Goal: Book appointment/travel/reservation

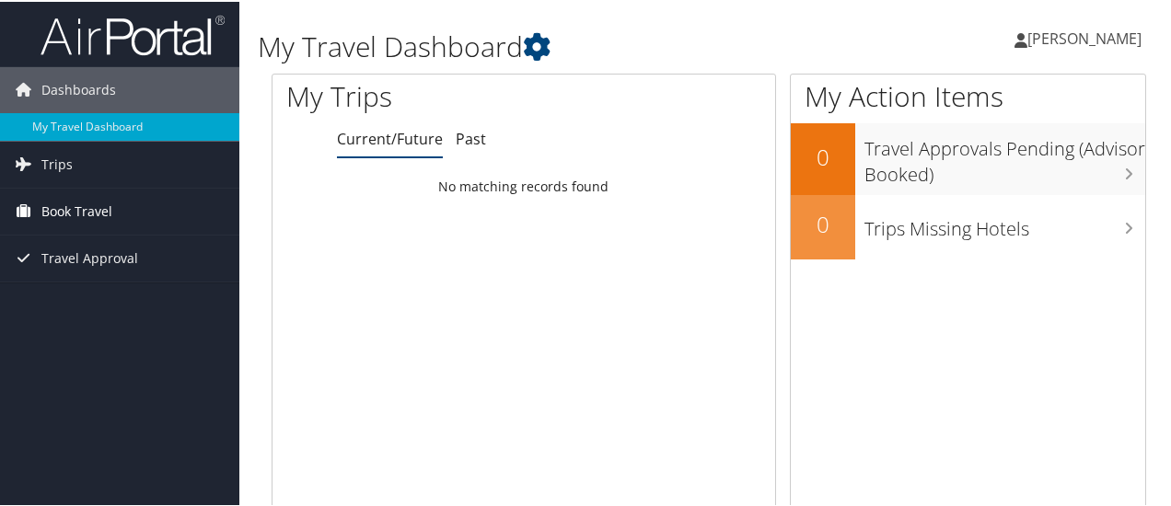
click at [97, 214] on span "Book Travel" at bounding box center [76, 210] width 71 height 46
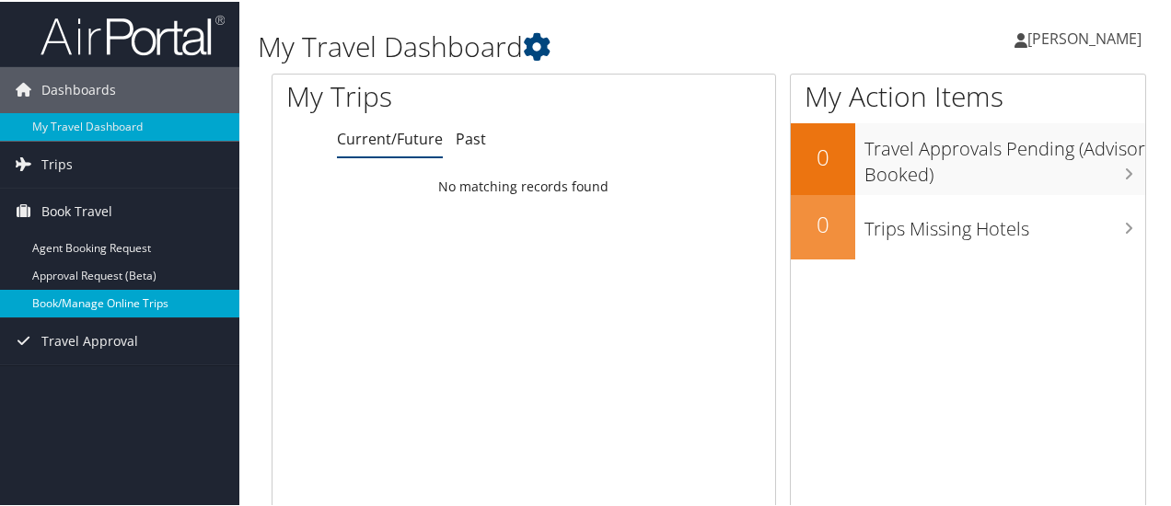
click at [121, 297] on link "Book/Manage Online Trips" at bounding box center [119, 302] width 239 height 28
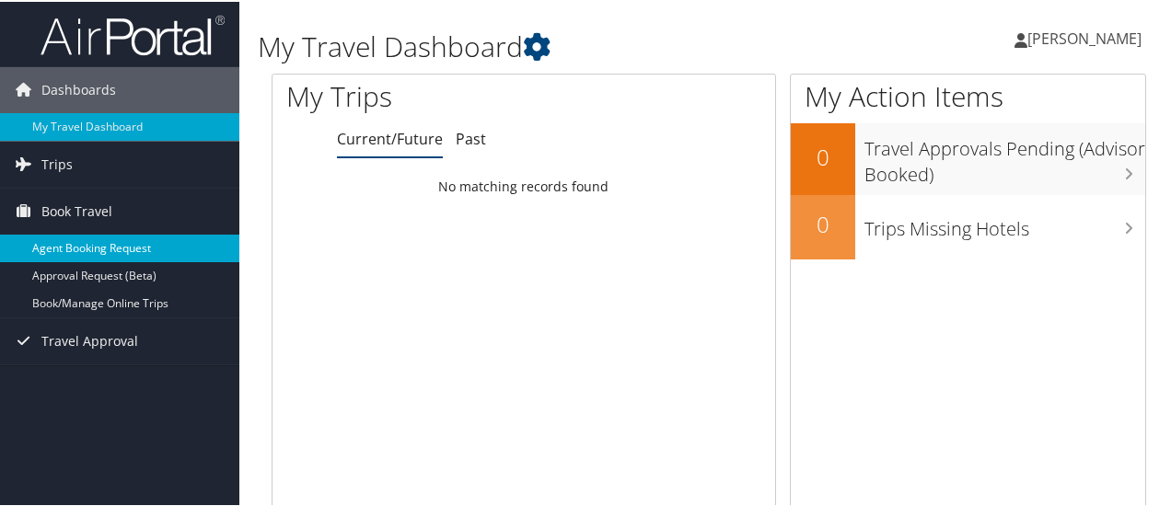
click at [101, 249] on link "Agent Booking Request" at bounding box center [119, 247] width 239 height 28
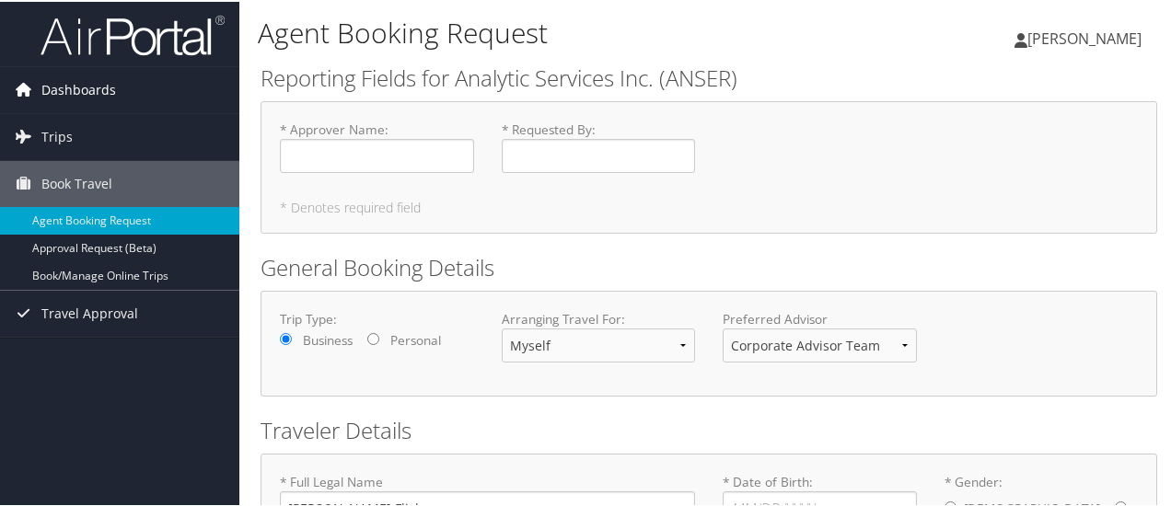
click at [93, 85] on span "Dashboards" at bounding box center [78, 88] width 75 height 46
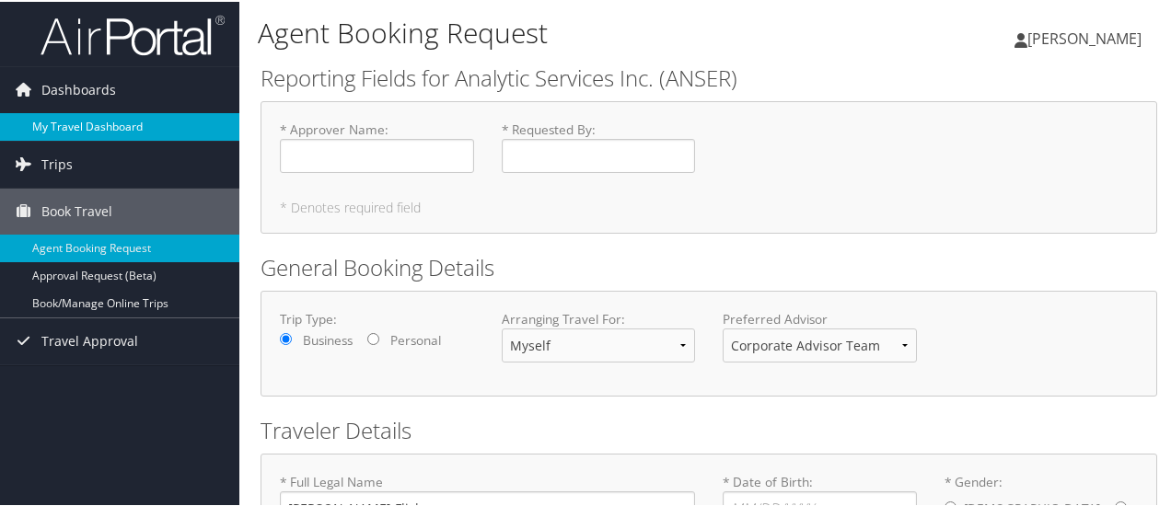
click at [90, 122] on link "My Travel Dashboard" at bounding box center [119, 125] width 239 height 28
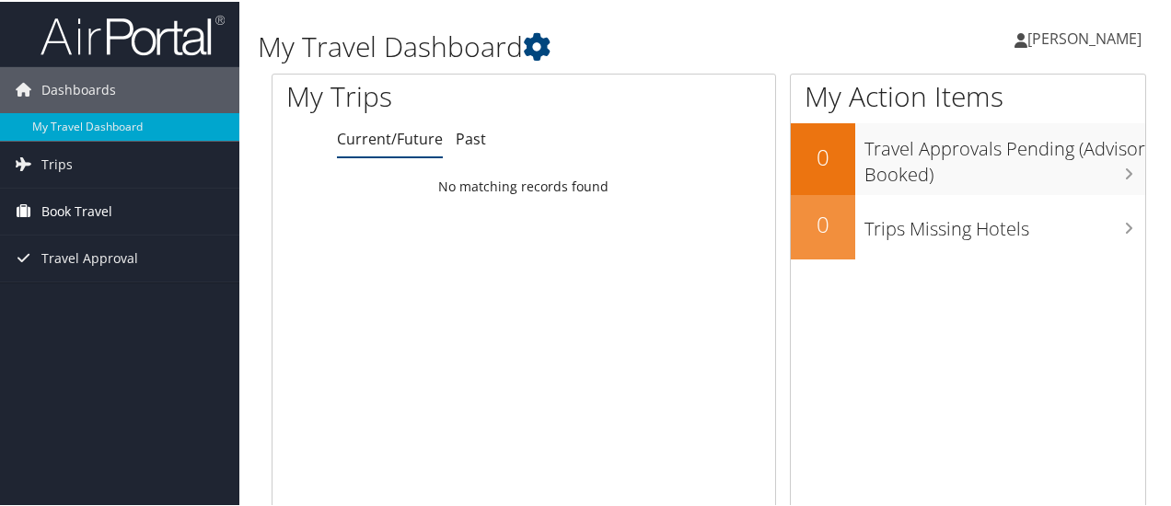
click at [93, 204] on span "Book Travel" at bounding box center [76, 210] width 71 height 46
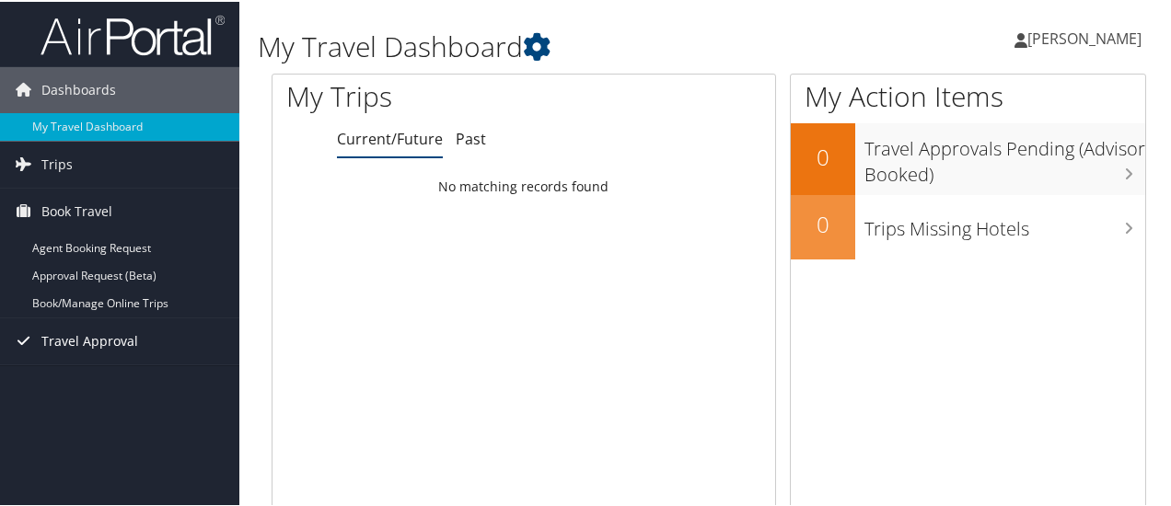
click at [93, 342] on span "Travel Approval" at bounding box center [89, 340] width 97 height 46
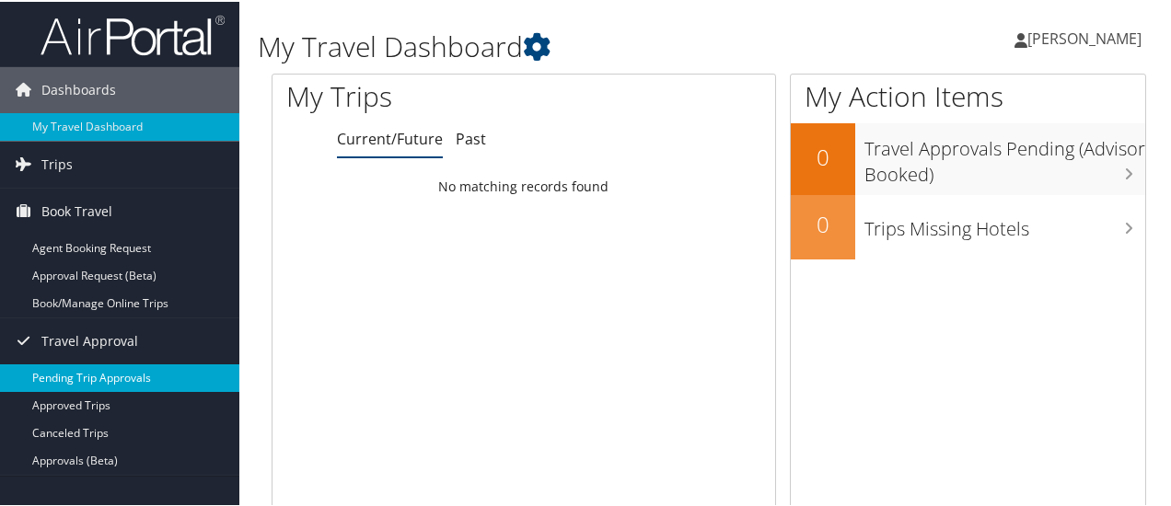
click at [118, 369] on link "Pending Trip Approvals" at bounding box center [119, 377] width 239 height 28
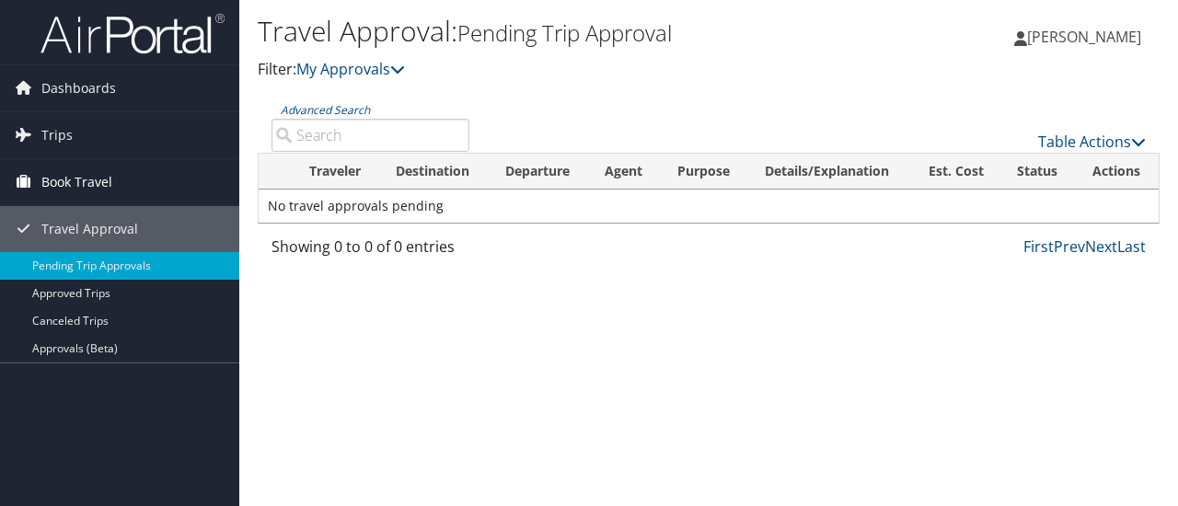
click at [101, 177] on span "Book Travel" at bounding box center [76, 182] width 71 height 46
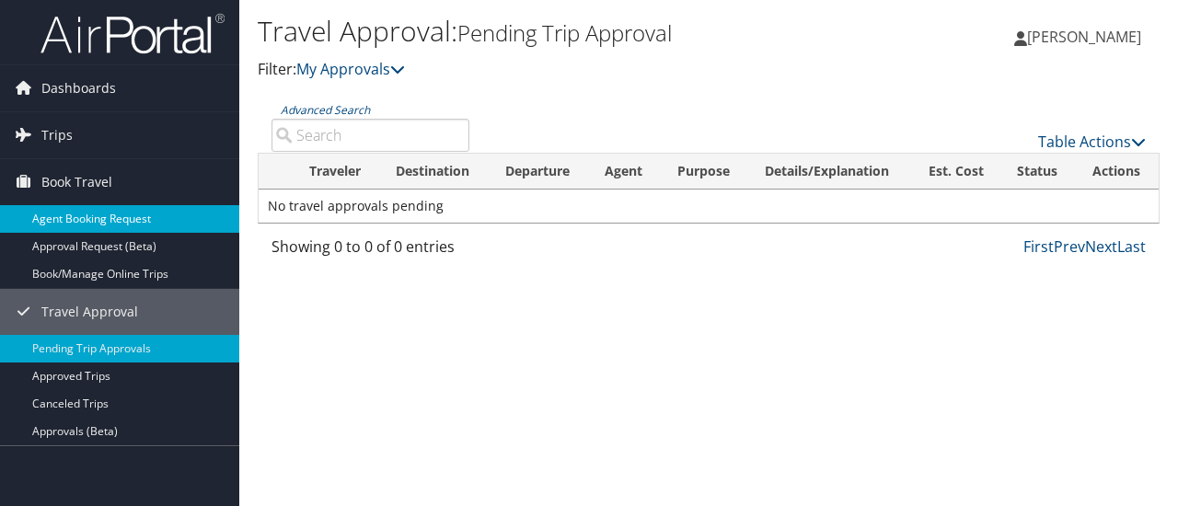
click at [122, 215] on link "Agent Booking Request" at bounding box center [119, 219] width 239 height 28
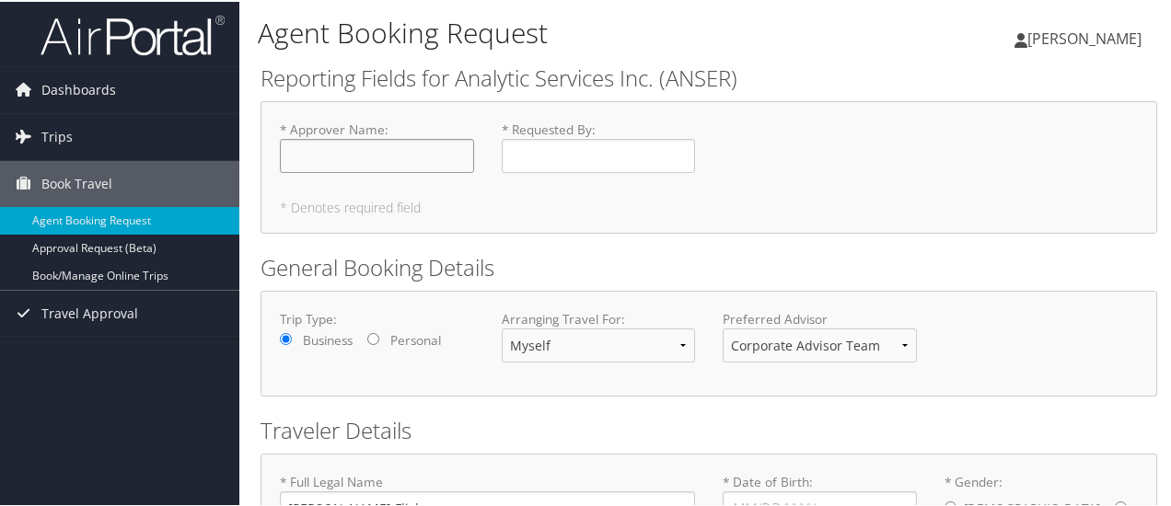
click at [415, 162] on input "* Approver Name : Required" at bounding box center [377, 154] width 194 height 34
type input "C. [PERSON_NAME]"
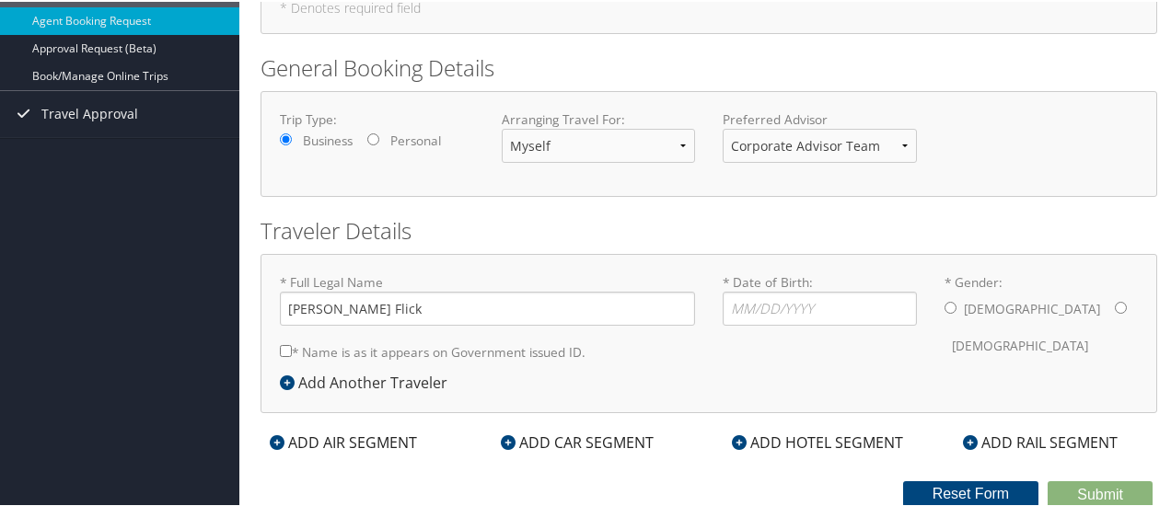
type input "[PERSON_NAME]"
click at [768, 308] on input "* Date of Birth: Invalid Date" at bounding box center [820, 307] width 194 height 34
type input "07/14/1983"
click at [945, 300] on input "* Gender: Male Female" at bounding box center [951, 306] width 12 height 12
radio input "true"
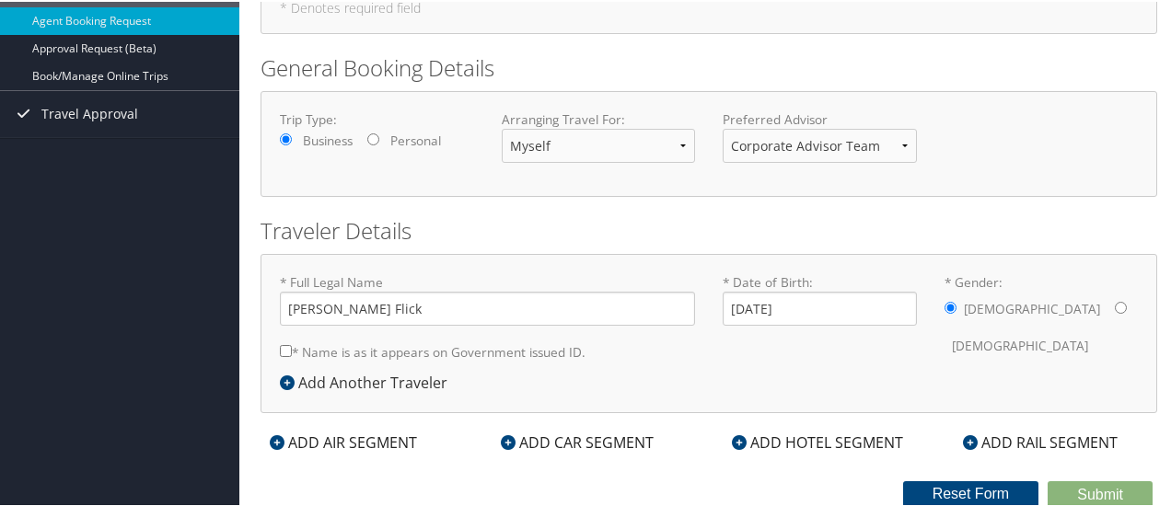
click at [945, 300] on input "* Gender: Male Female" at bounding box center [951, 306] width 12 height 12
click at [286, 347] on input "* Name is as it appears on Government issued ID." at bounding box center [286, 349] width 12 height 12
checkbox input "true"
click at [301, 436] on div "ADD AIR SEGMENT" at bounding box center [344, 441] width 166 height 22
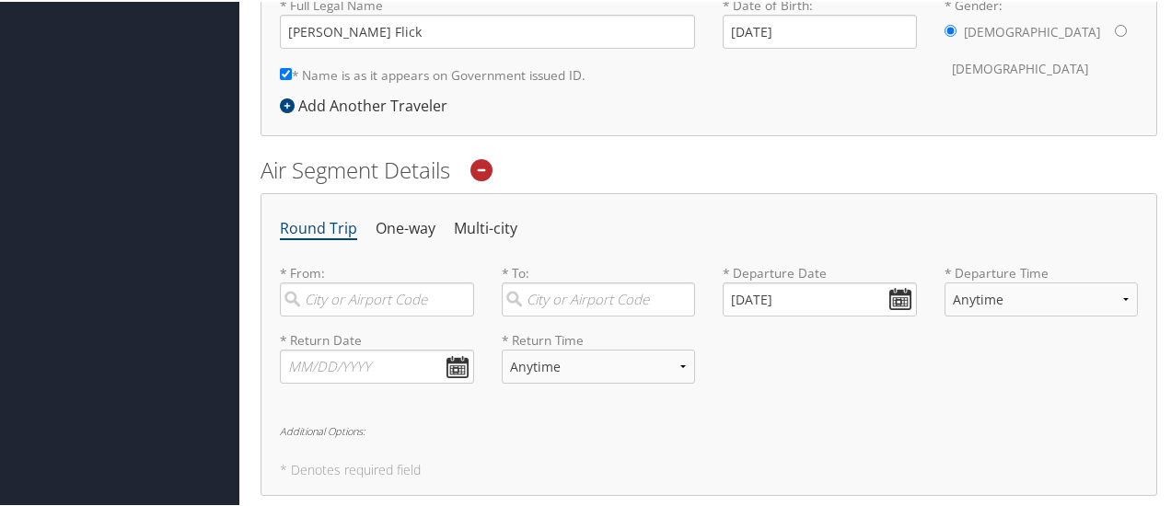
scroll to position [569, 0]
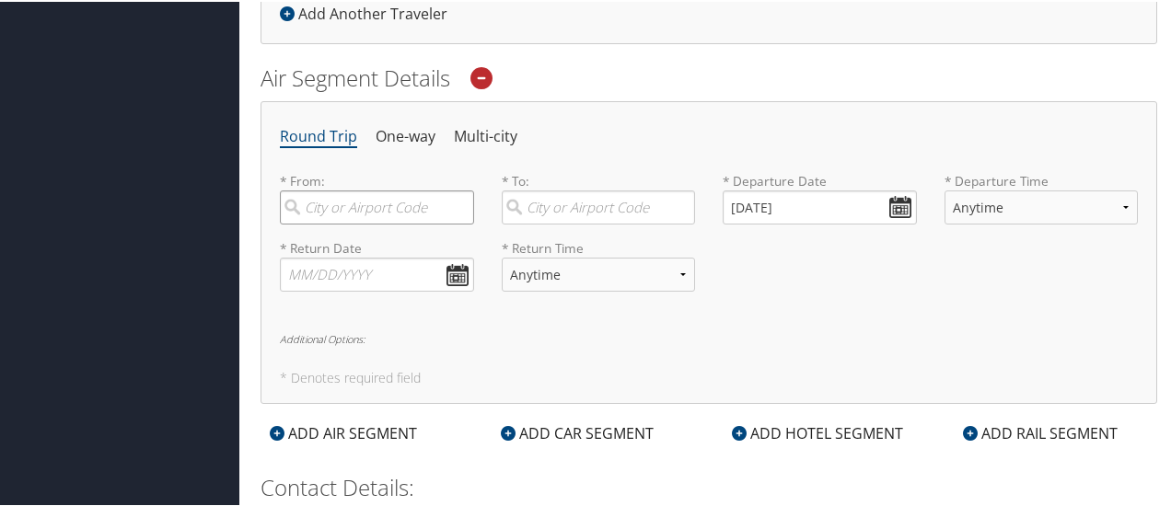
click at [333, 203] on input "search" at bounding box center [377, 206] width 194 height 34
type input "slc"
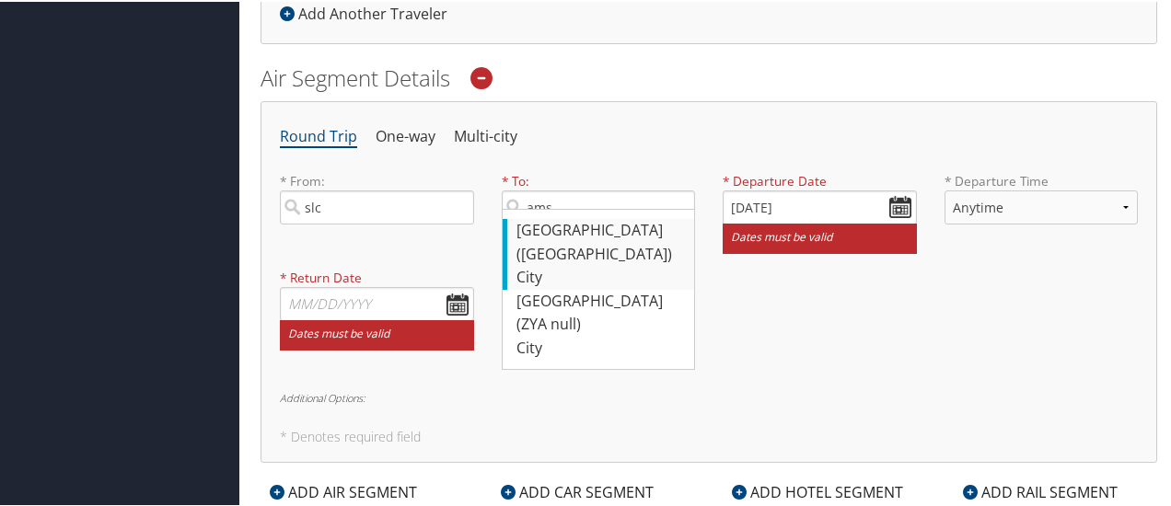
click at [589, 239] on div "Amsterdam (AMS Netherlands)" at bounding box center [600, 240] width 169 height 47
click at [589, 223] on input "ams" at bounding box center [599, 206] width 194 height 34
type input "Amsterdam (AMS Netherlands)"
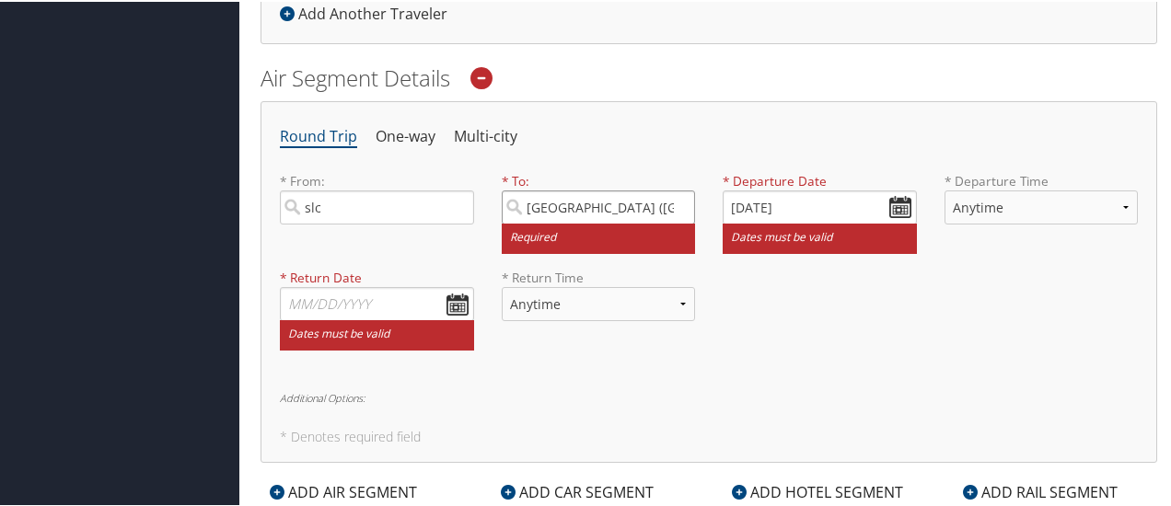
scroll to position [0, 40]
click at [333, 202] on input "slc" at bounding box center [377, 206] width 194 height 34
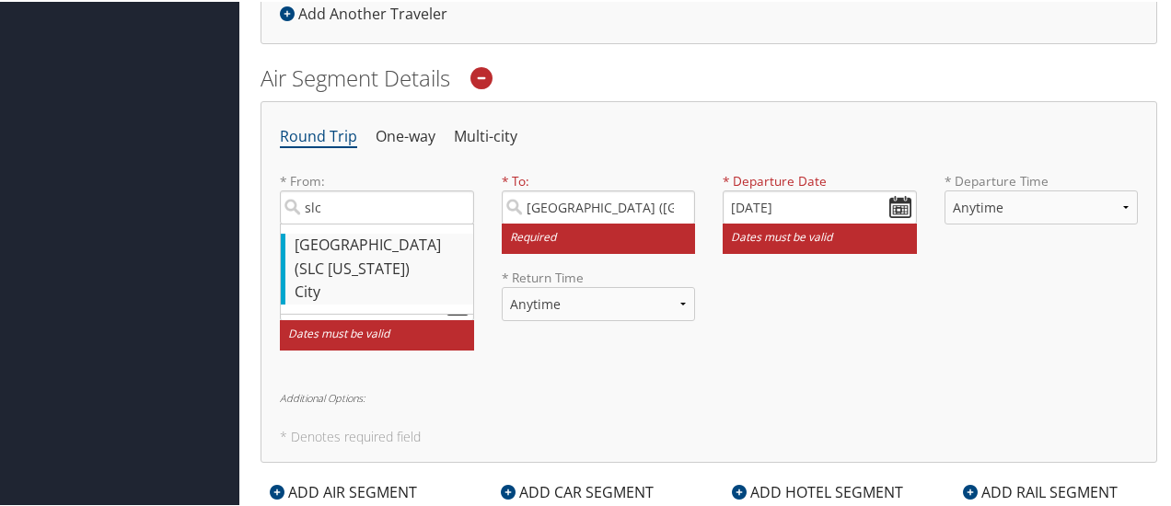
click at [363, 243] on div "Salt Lake City (SLC Utah)" at bounding box center [379, 255] width 169 height 47
click at [363, 223] on input "slc" at bounding box center [377, 206] width 194 height 34
type input "Salt Lake City (SLC Utah)"
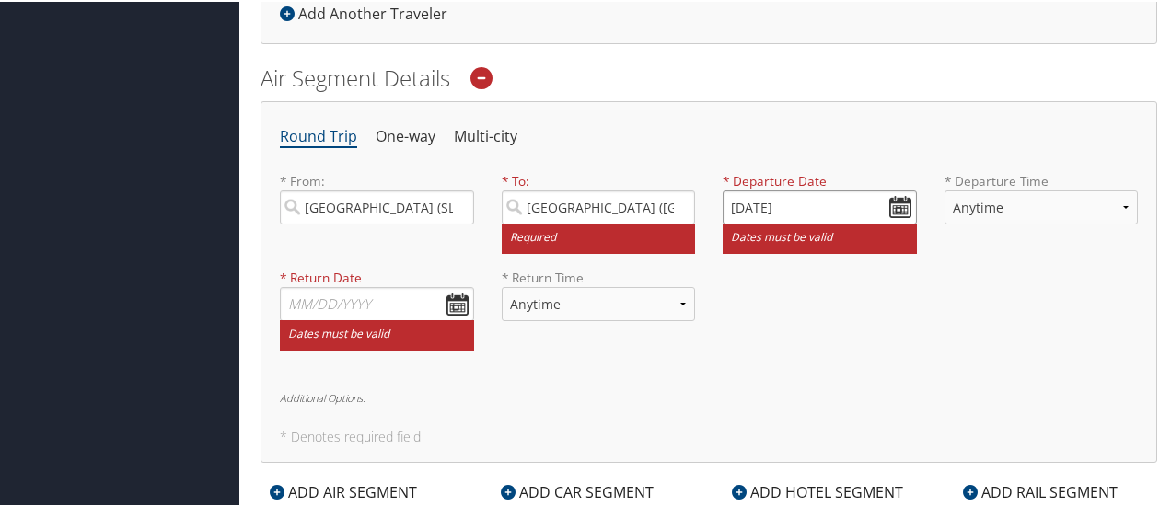
click at [895, 198] on input "08/11/2025" at bounding box center [820, 206] width 194 height 34
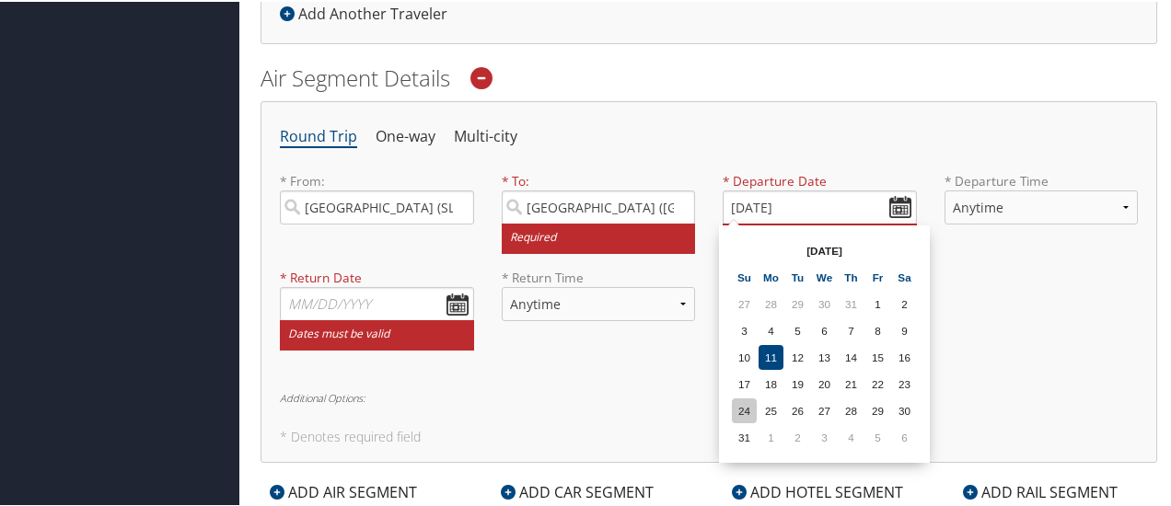
click at [748, 402] on td "24" at bounding box center [744, 409] width 25 height 25
type input "08/24/2025"
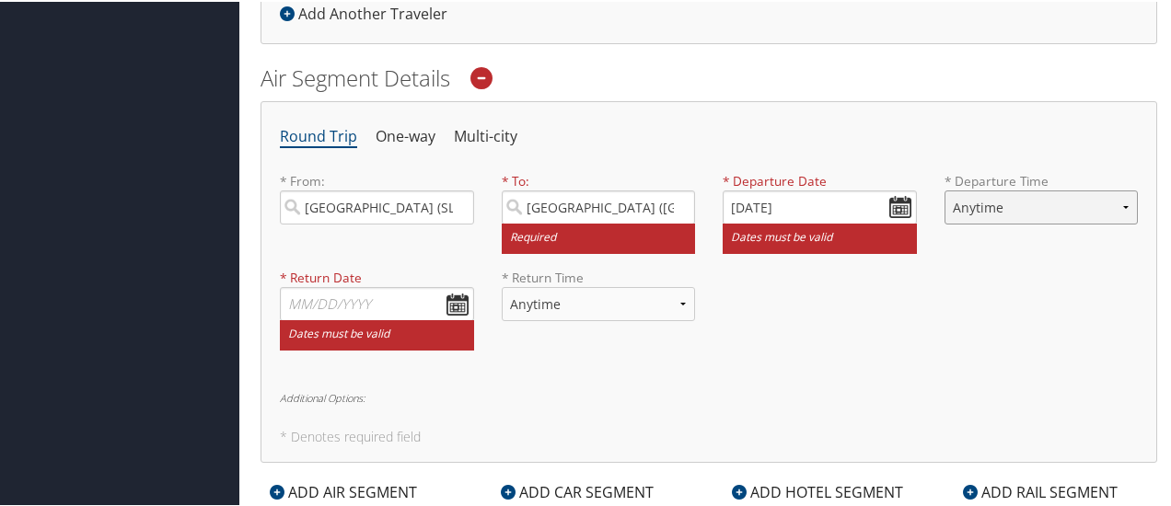
select select "9:00 PM"
click at [460, 304] on input "text" at bounding box center [377, 302] width 194 height 34
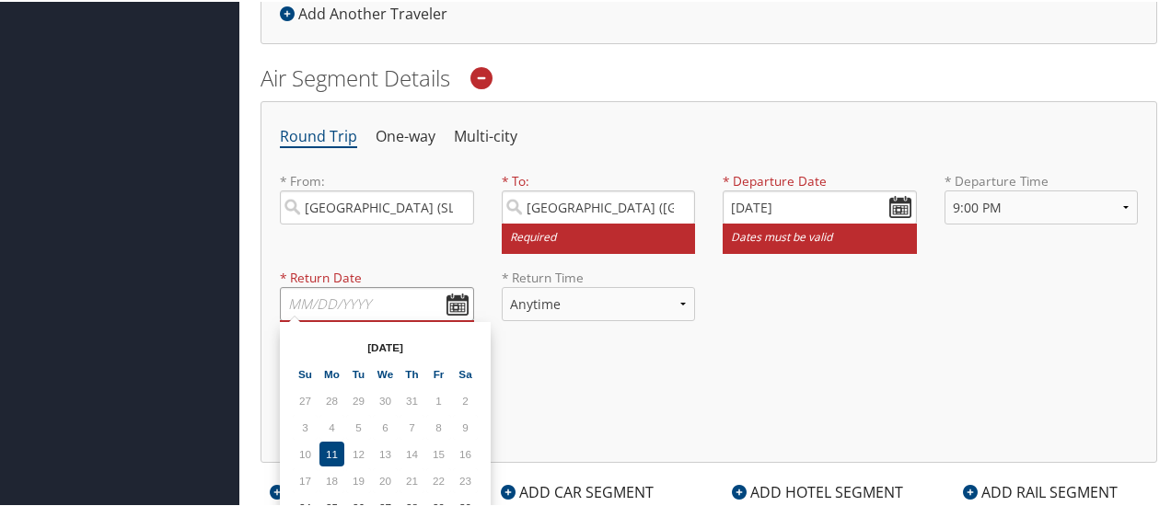
scroll to position [754, 0]
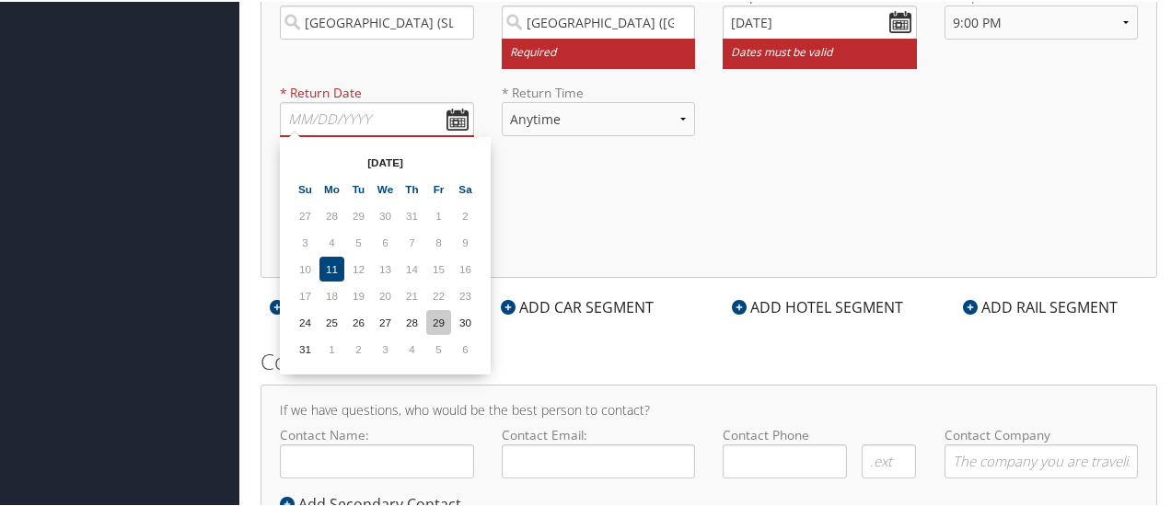
click at [440, 320] on td "29" at bounding box center [438, 320] width 25 height 25
type input "08/29/2025"
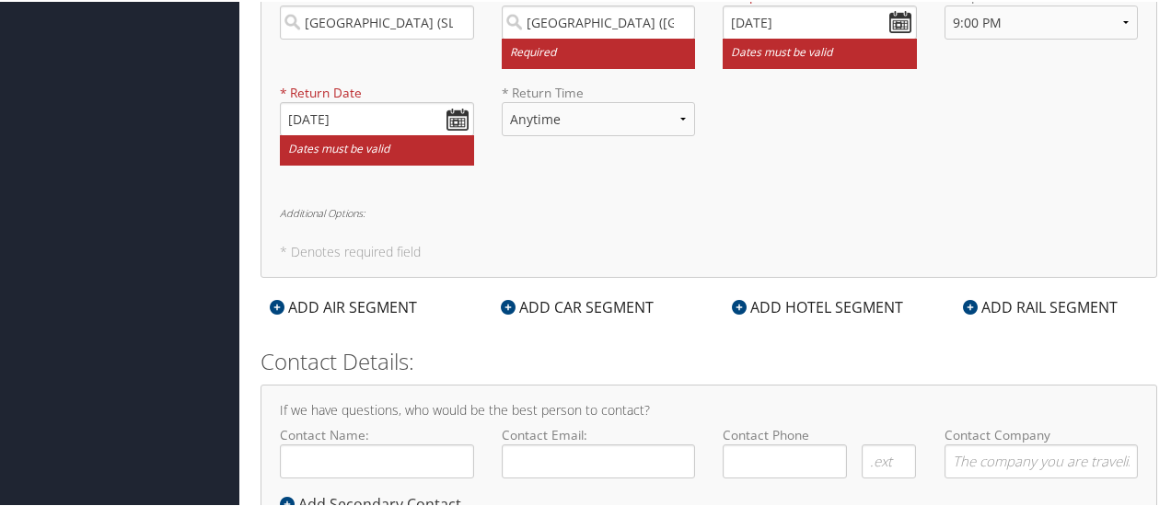
click at [783, 241] on div "Round Trip One-way Multi-city * From: Salt Lake City (SLC Utah) Required * To: …" at bounding box center [709, 95] width 897 height 362
click at [767, 149] on div "* Return Date 08/29/2025 Dates must be valid * Return Time Anytime Early Mornin…" at bounding box center [709, 130] width 886 height 97
click at [352, 206] on h6 "Additional Options:" at bounding box center [709, 211] width 858 height 10
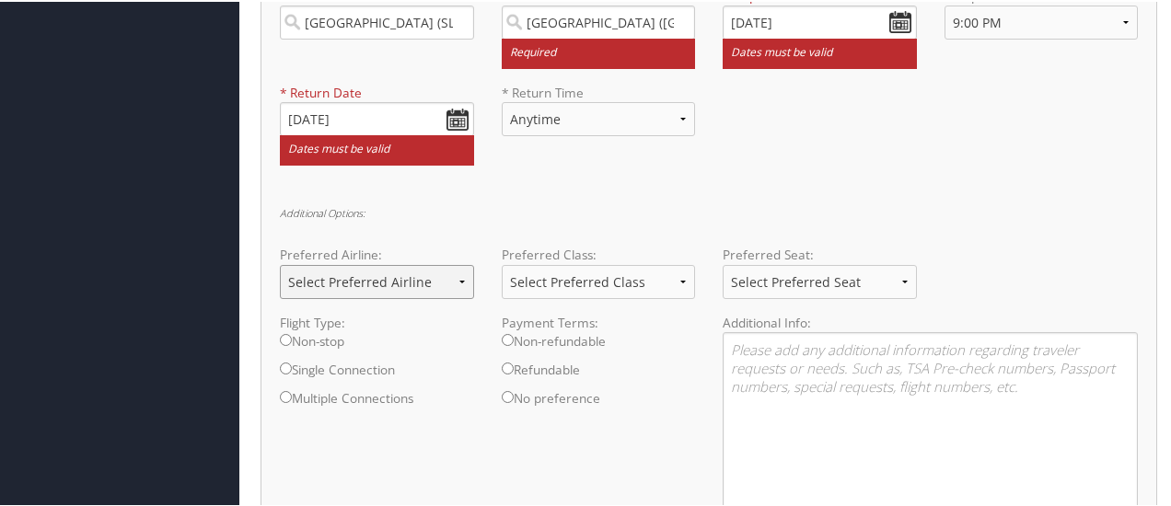
select select "Delta(DL)"
click at [299, 333] on label "Non-stop" at bounding box center [377, 345] width 194 height 29
click at [292, 333] on input "Non-stop" at bounding box center [286, 338] width 12 height 12
radio input "true"
click at [780, 353] on textarea at bounding box center [930, 426] width 415 height 191
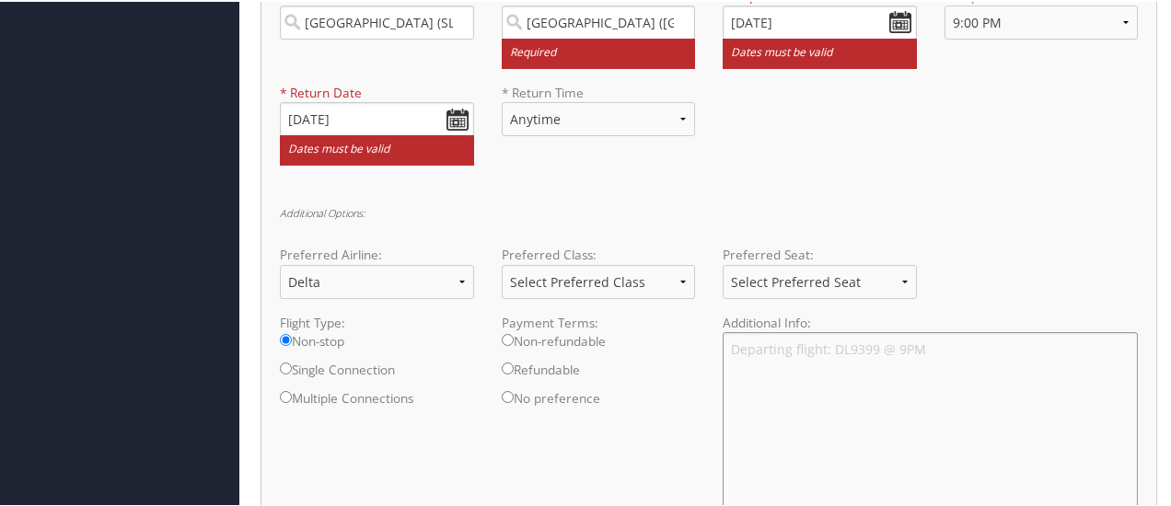
type textarea "Departing flight: DL9399 @ 9PM"
